Goal: Transaction & Acquisition: Purchase product/service

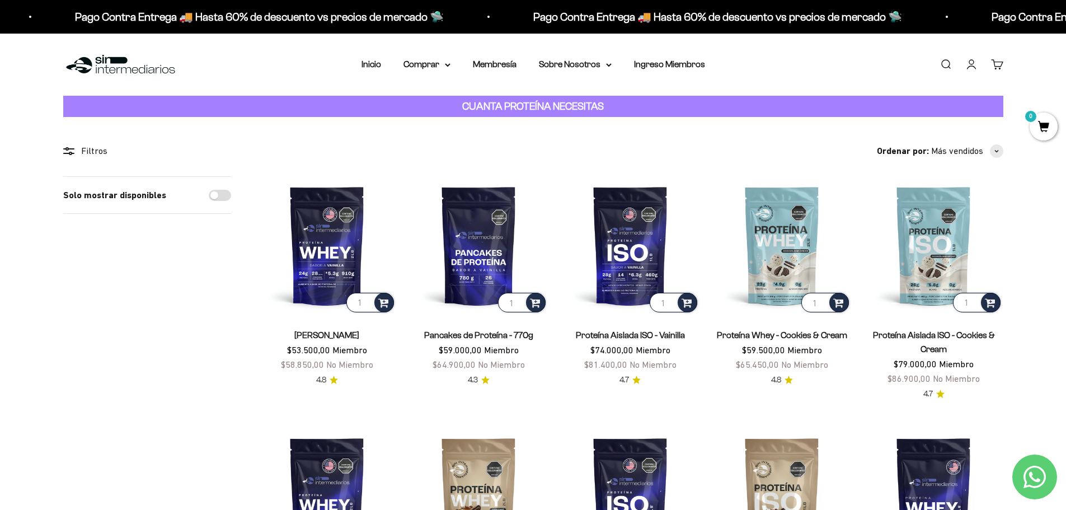
click at [976, 67] on link "Iniciar sesión" at bounding box center [971, 64] width 12 height 12
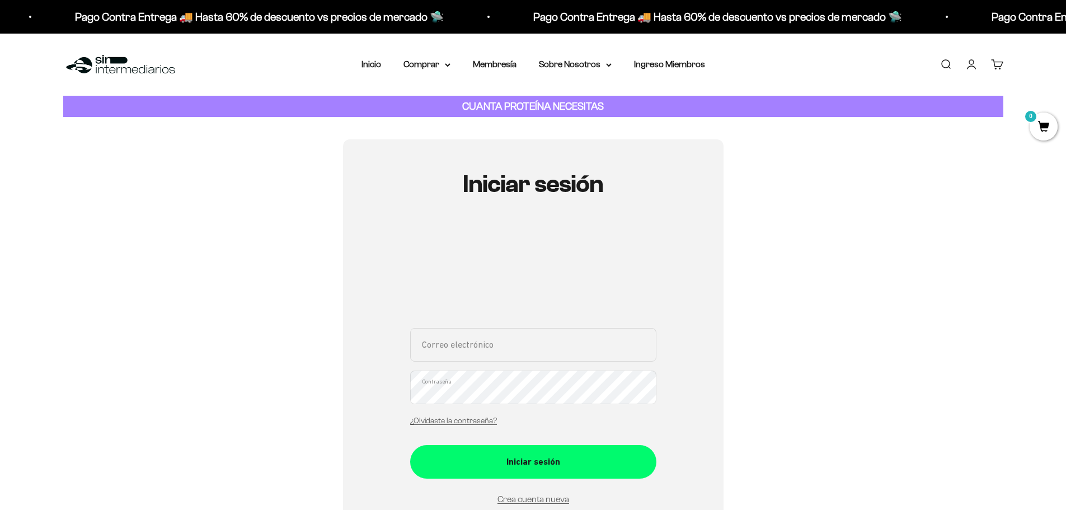
click at [510, 340] on input "Correo electrónico" at bounding box center [533, 345] width 246 height 34
type input "nvp9713@gmail.com"
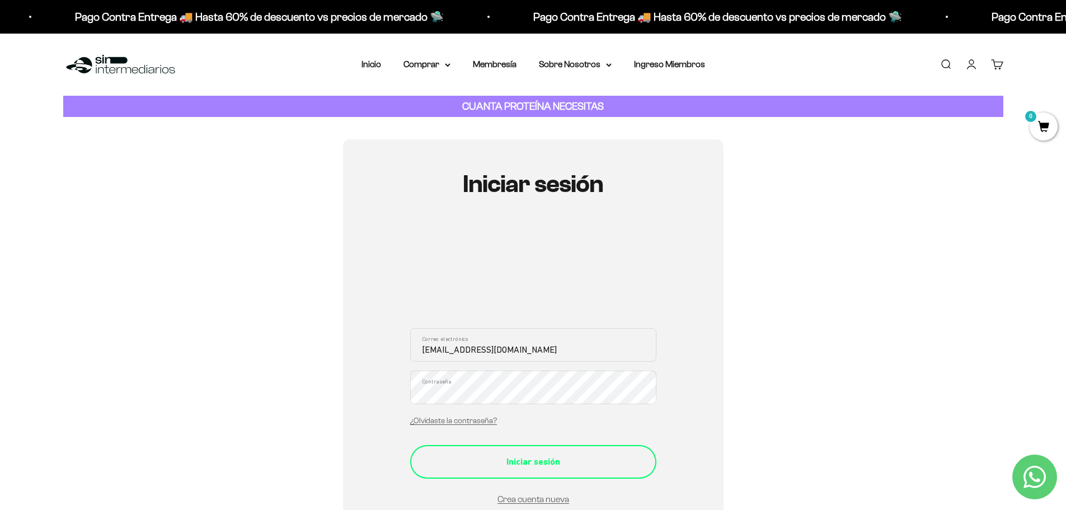
click at [564, 473] on button "Iniciar sesión" at bounding box center [533, 462] width 246 height 34
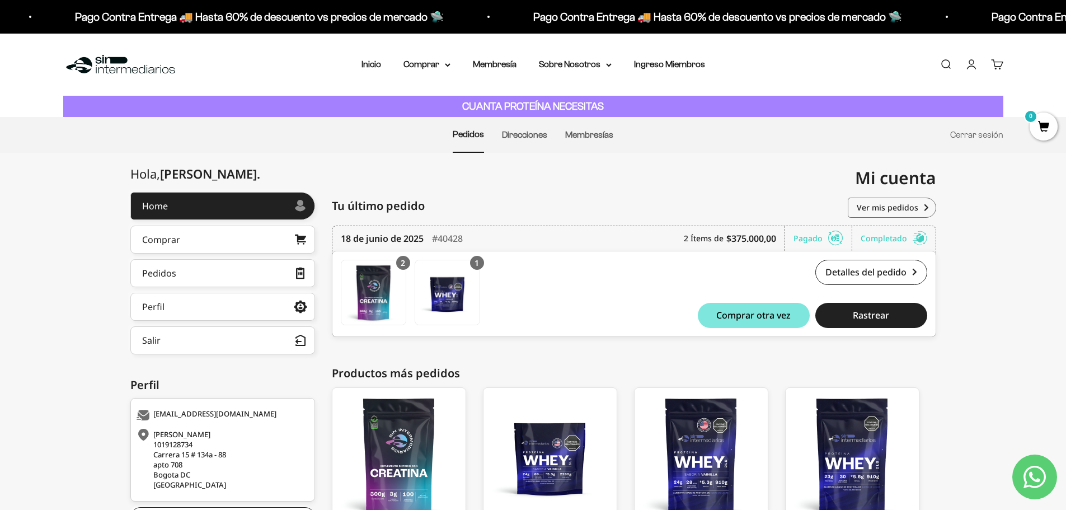
click at [503, 192] on div "Tu último pedido Pedidos" at bounding box center [634, 206] width 604 height 28
click at [184, 240] on link "Comprar" at bounding box center [222, 239] width 185 height 28
click at [435, 63] on summary "Comprar" at bounding box center [426, 64] width 47 height 15
click at [451, 104] on summary "Proteínas" at bounding box center [456, 100] width 92 height 15
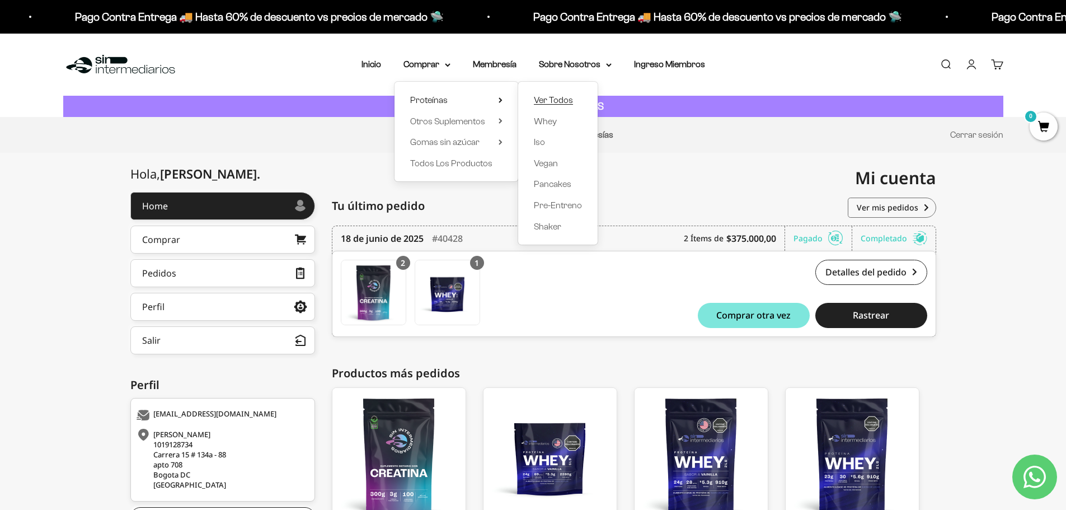
click at [571, 106] on span "Ver Todos" at bounding box center [553, 100] width 39 height 15
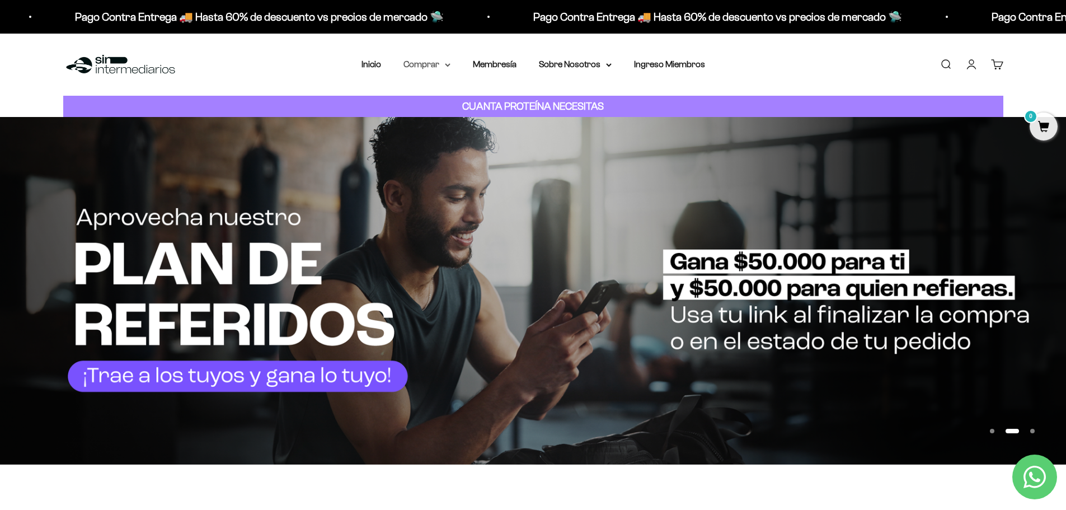
click at [425, 67] on summary "Comprar" at bounding box center [426, 64] width 47 height 15
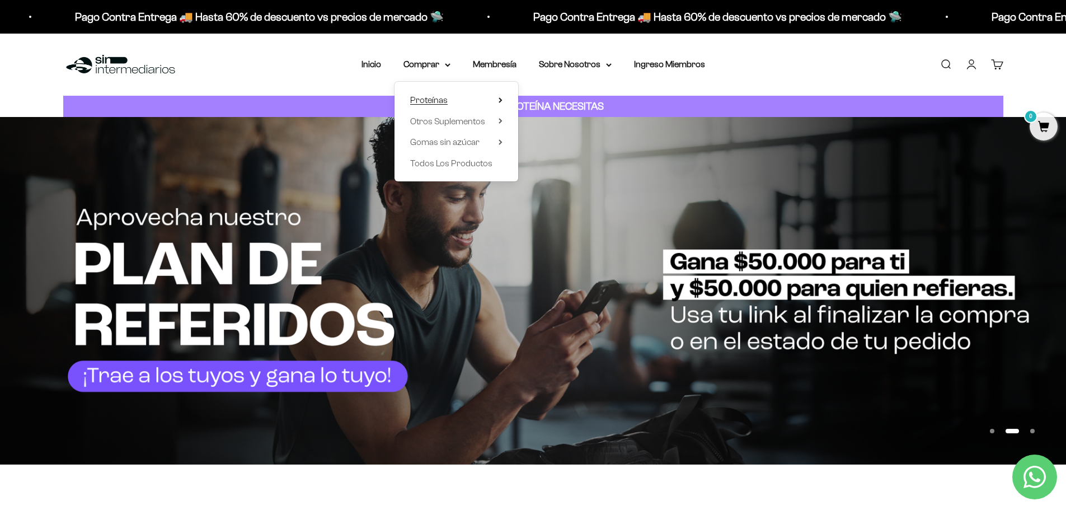
click at [439, 101] on span "Proteínas" at bounding box center [428, 100] width 37 height 10
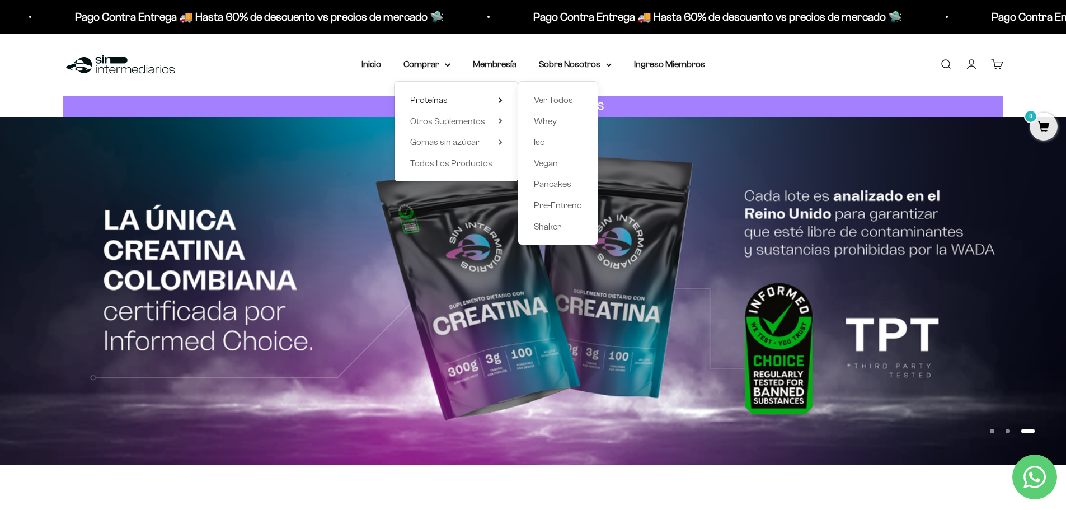
click at [295, 75] on div "Menú Buscar Inicio Comprar Proteínas Ver Todos Whey Iso Vegan Pancakes Pre-Entr…" at bounding box center [533, 65] width 1066 height 62
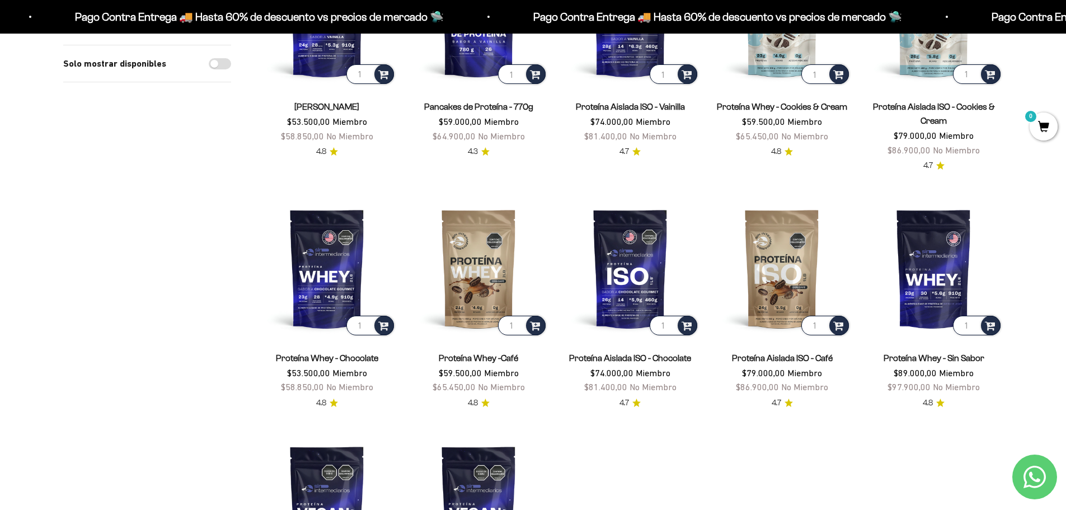
scroll to position [56, 0]
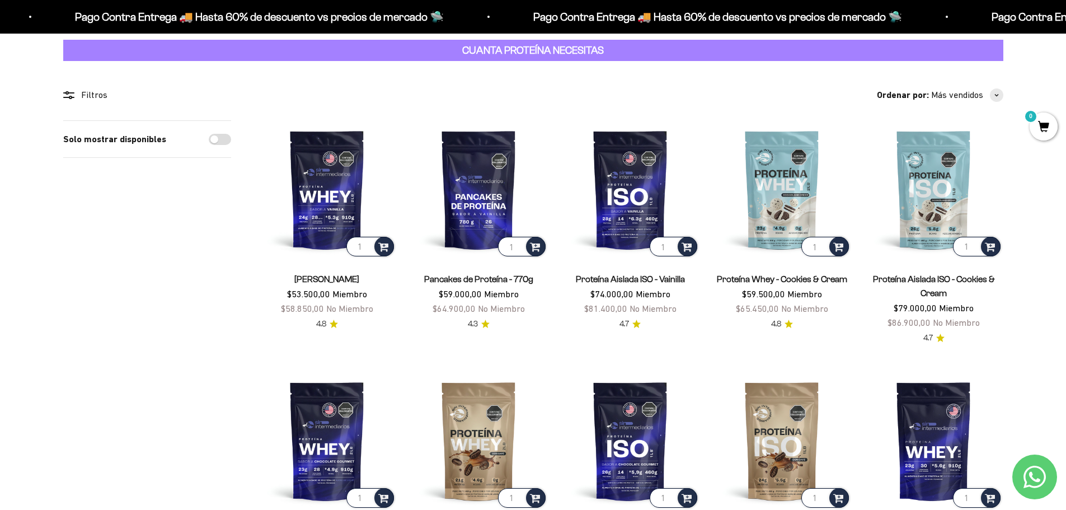
click at [224, 148] on div "Solo mostrar disponibles" at bounding box center [147, 139] width 168 height 37
click at [223, 141] on input "Solo mostrar disponibles" at bounding box center [220, 139] width 22 height 11
checkbox input "true"
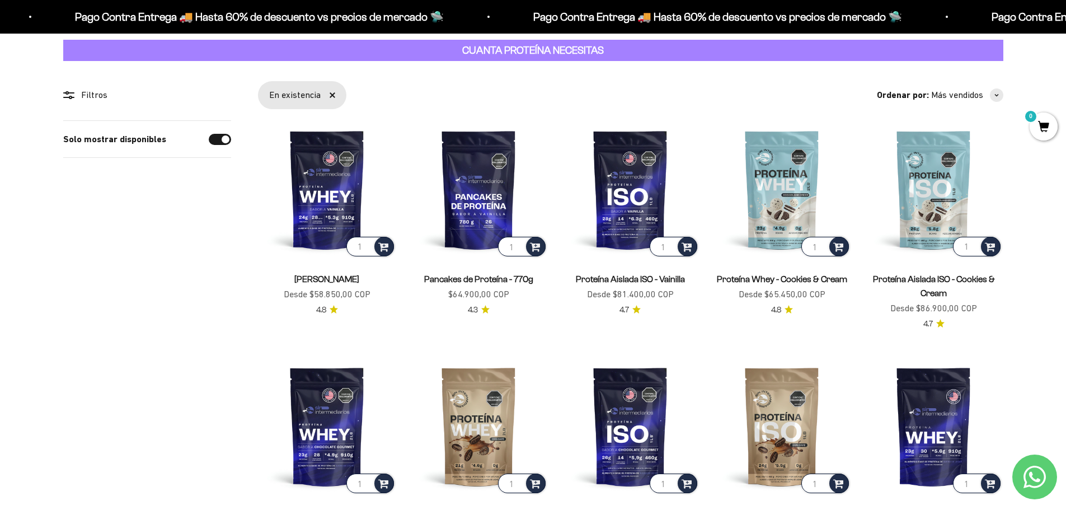
click at [223, 141] on input "Solo mostrar disponibles" at bounding box center [220, 139] width 22 height 11
checkbox input "false"
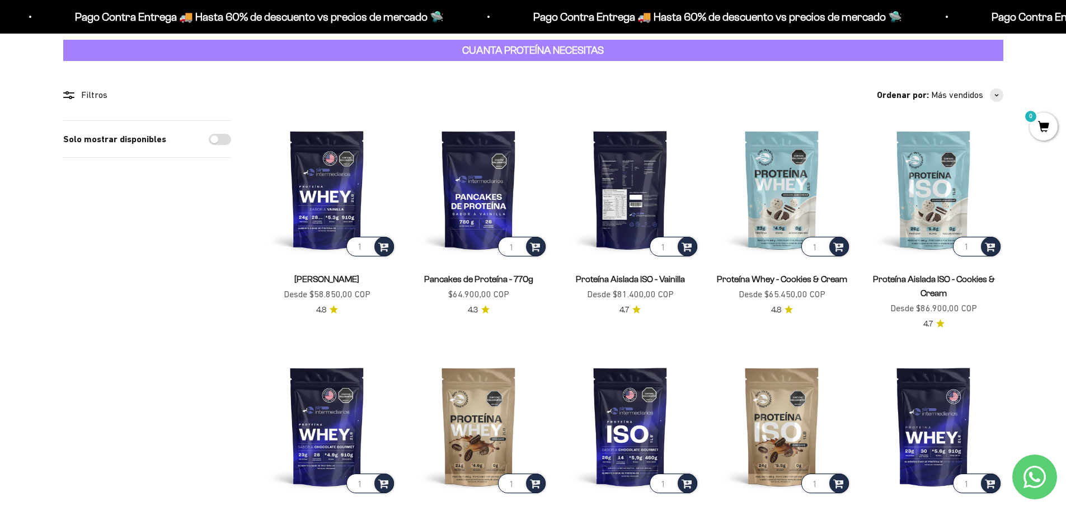
click at [664, 187] on img at bounding box center [630, 189] width 138 height 138
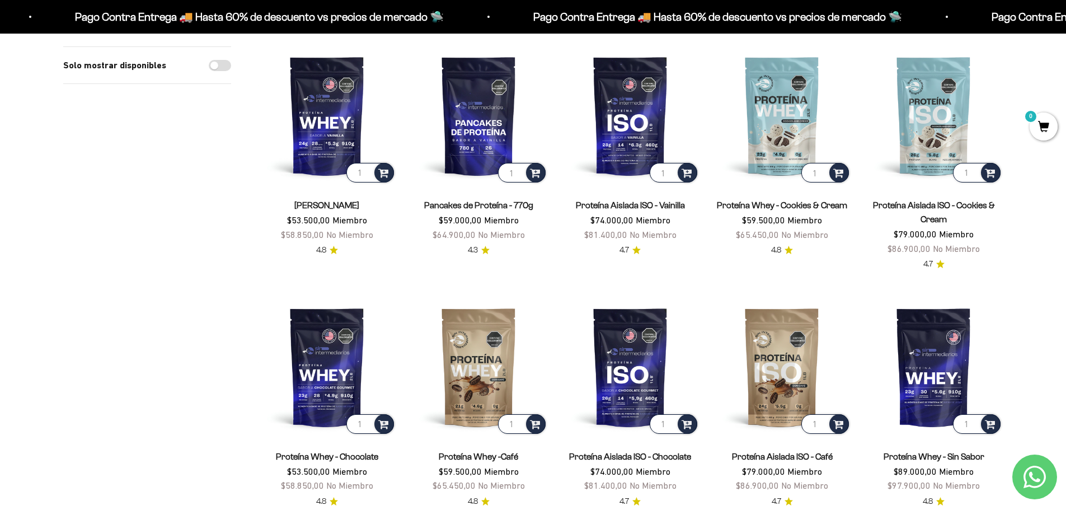
scroll to position [56, 0]
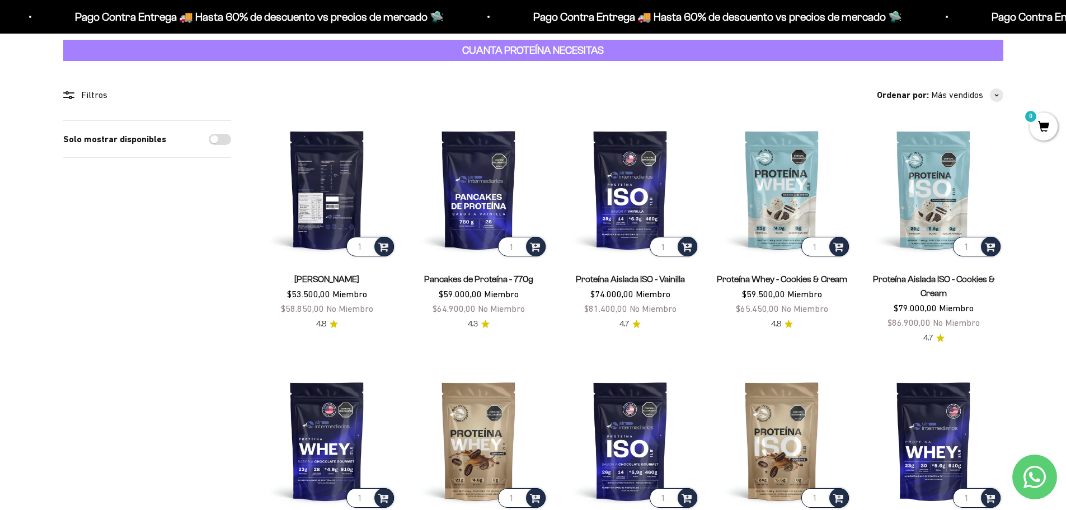
click at [327, 193] on img at bounding box center [327, 189] width 138 height 138
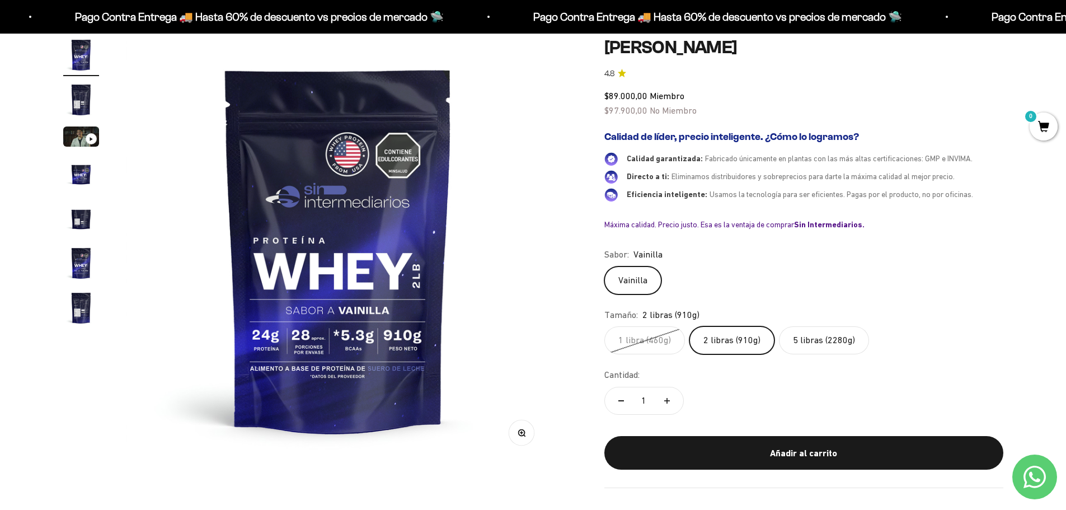
scroll to position [112, 0]
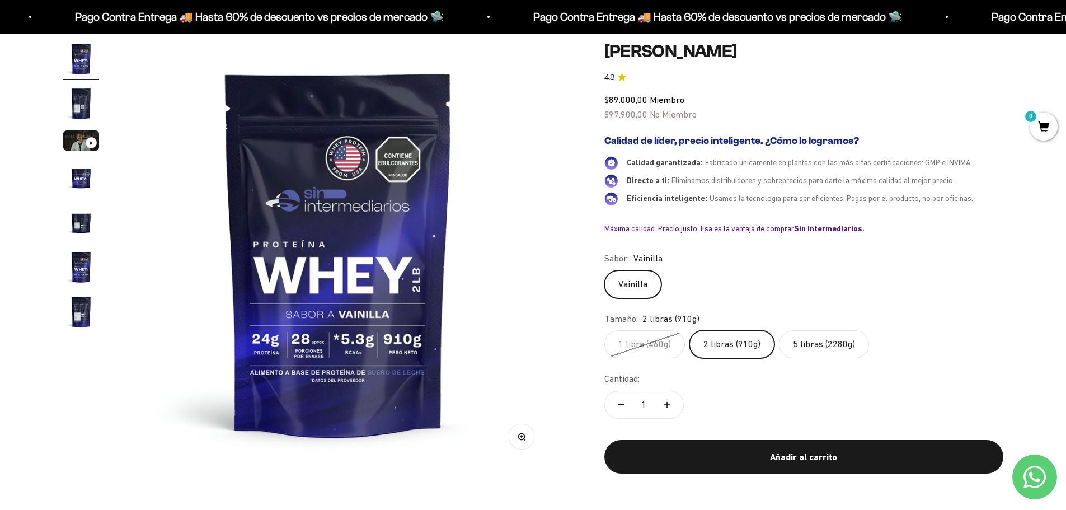
click at [727, 345] on label "2 libras (910g)" at bounding box center [731, 344] width 85 height 28
click at [604, 330] on input "2 libras (910g)" at bounding box center [604, 330] width 1 height 1
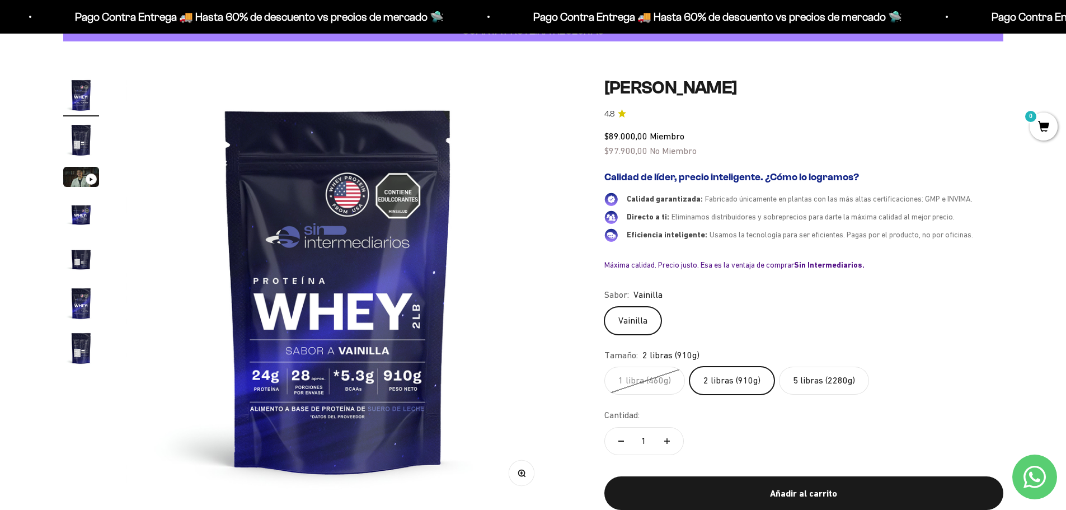
scroll to position [56, 0]
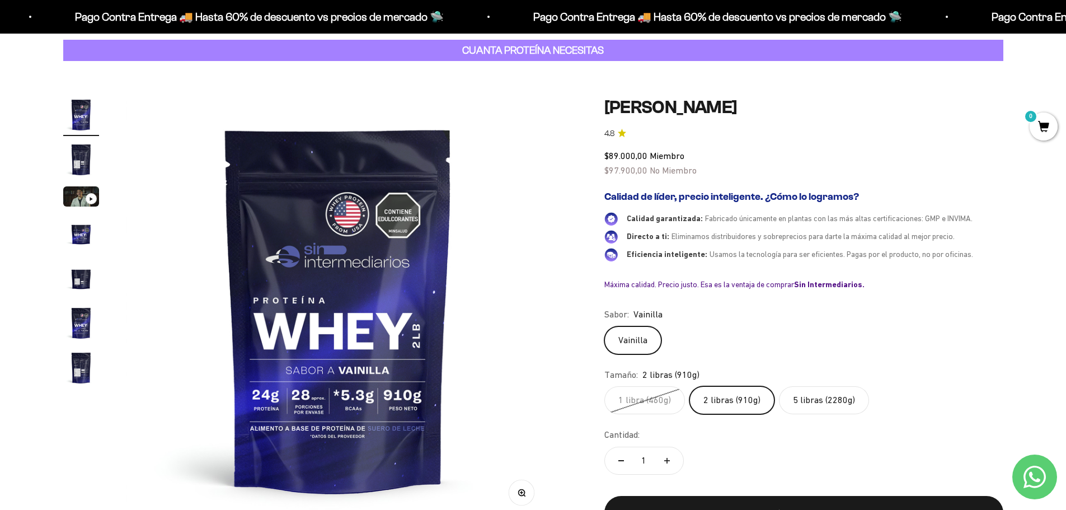
click at [809, 401] on label "5 libras (2280g)" at bounding box center [824, 400] width 90 height 28
click at [604, 386] on input "5 libras (2280g)" at bounding box center [604, 385] width 1 height 1
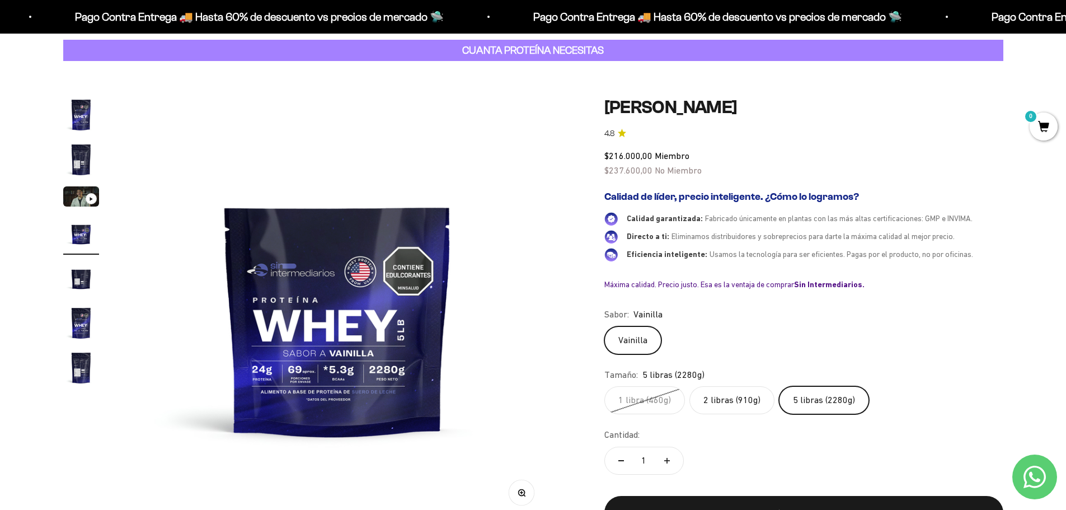
click at [745, 393] on label "2 libras (910g)" at bounding box center [731, 400] width 85 height 28
click at [604, 386] on input "2 libras (910g)" at bounding box center [604, 385] width 1 height 1
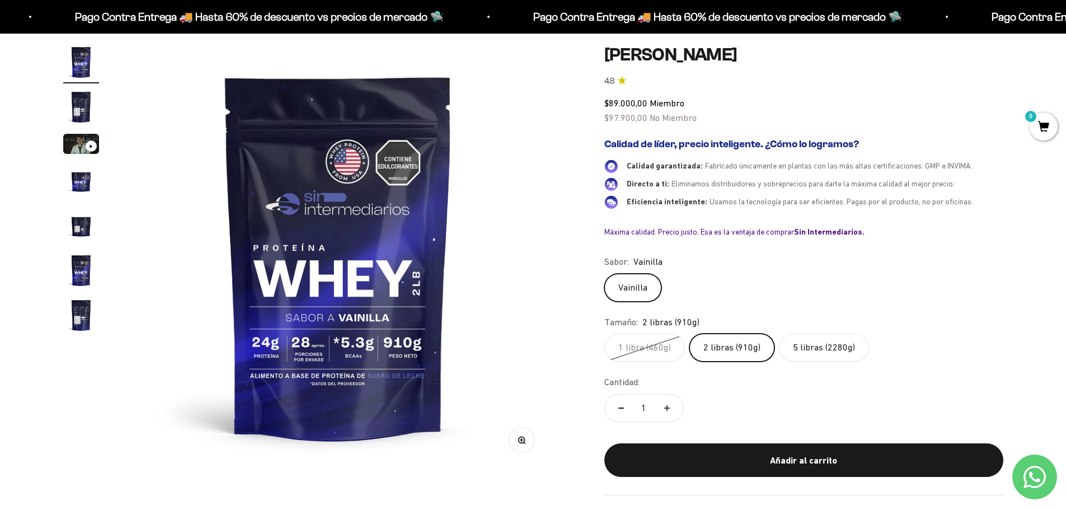
scroll to position [168, 0]
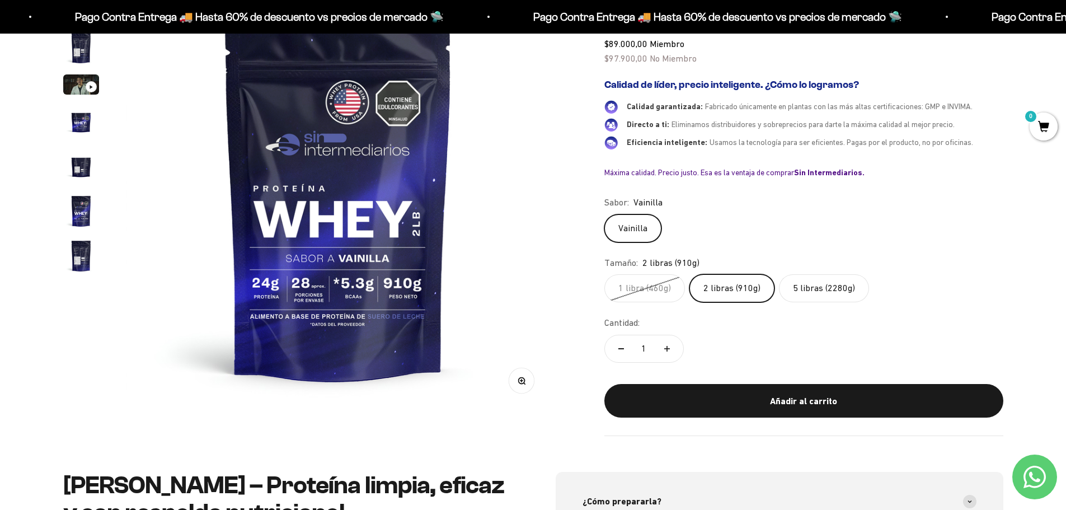
click at [779, 394] on div "Añadir al carrito" at bounding box center [804, 401] width 354 height 15
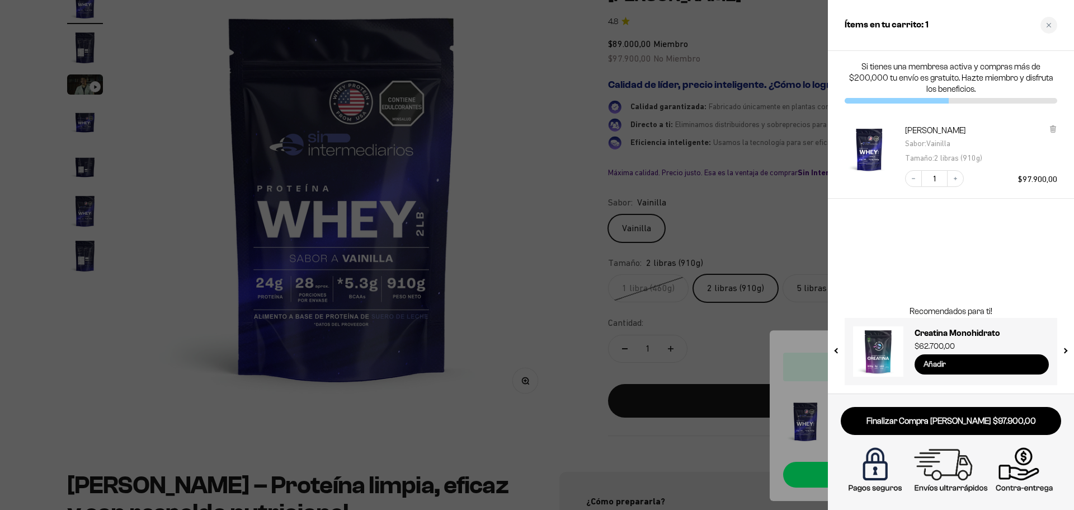
click at [964, 363] on input "Añadir" at bounding box center [982, 364] width 134 height 20
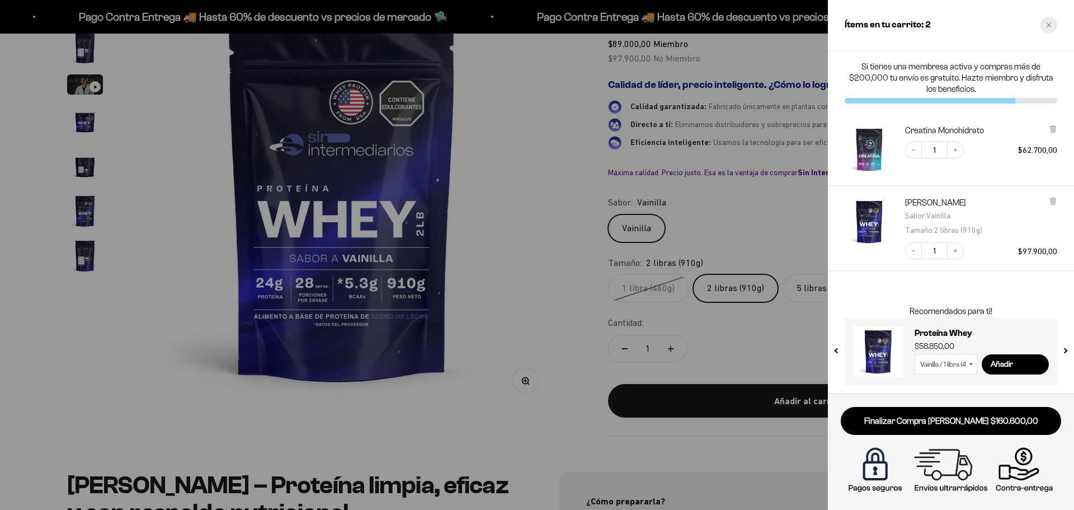
click at [1049, 29] on div "Close cart" at bounding box center [1049, 25] width 17 height 17
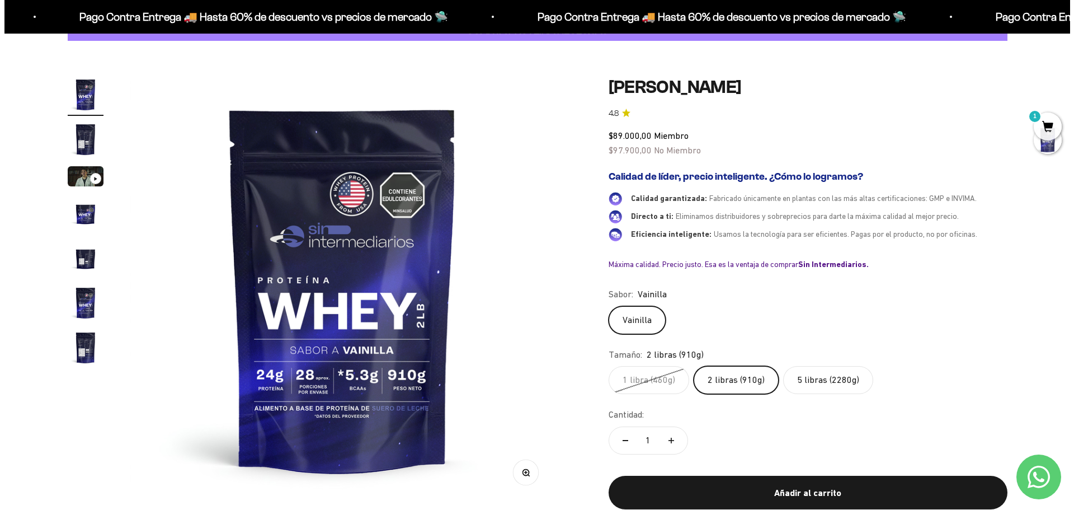
scroll to position [0, 0]
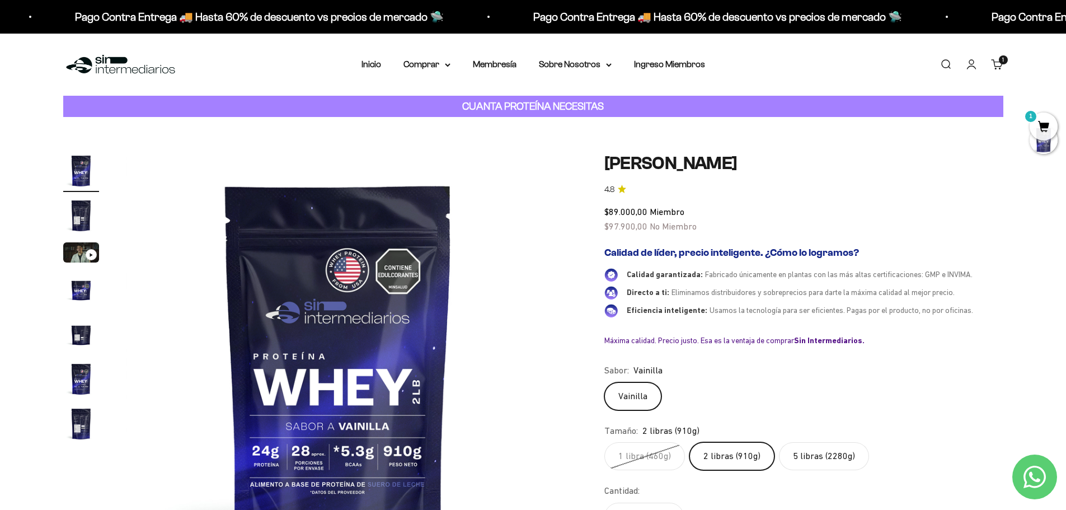
click at [1045, 129] on span "1" at bounding box center [1043, 126] width 28 height 28
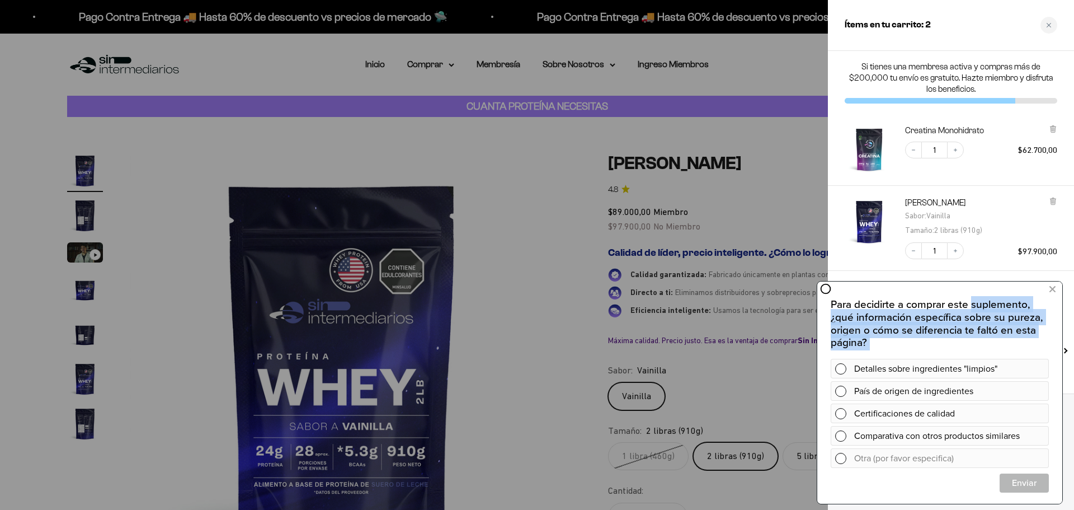
drag, startPoint x: 956, startPoint y: 421, endPoint x: 972, endPoint y: 286, distance: 135.8
click at [972, 286] on div "Para decidirte a comprar este suplemento, ¿qué información específica sobre su …" at bounding box center [939, 391] width 245 height 222
click at [995, 339] on p "Para decidirte a comprar este suplemento, ¿qué información específica sobre su …" at bounding box center [940, 323] width 218 height 51
click at [1053, 288] on icon at bounding box center [1053, 289] width 6 height 15
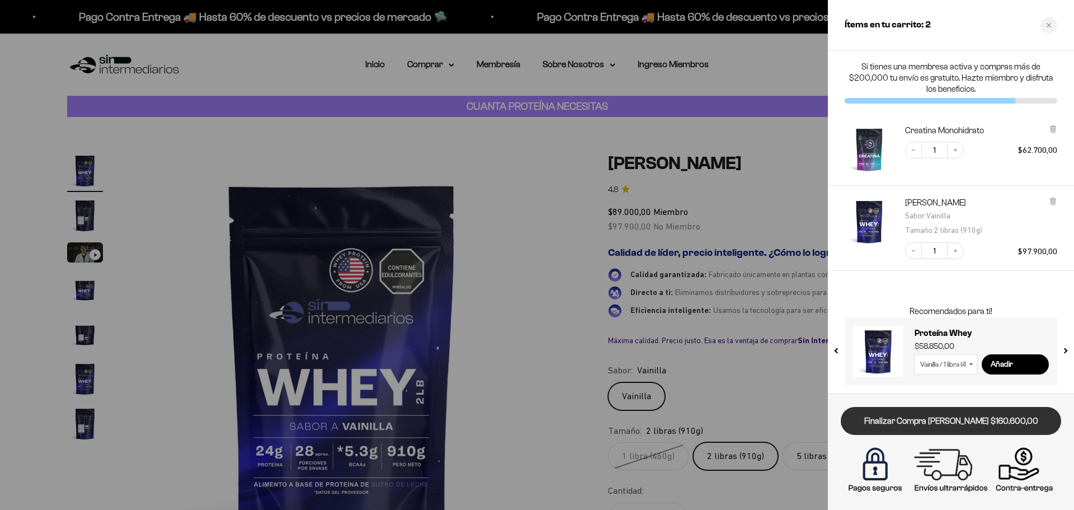
click at [969, 420] on link "Finalizar Compra [PERSON_NAME] $160.600,00" at bounding box center [951, 421] width 220 height 29
